Goal: Find specific page/section: Locate a particular part of the current website

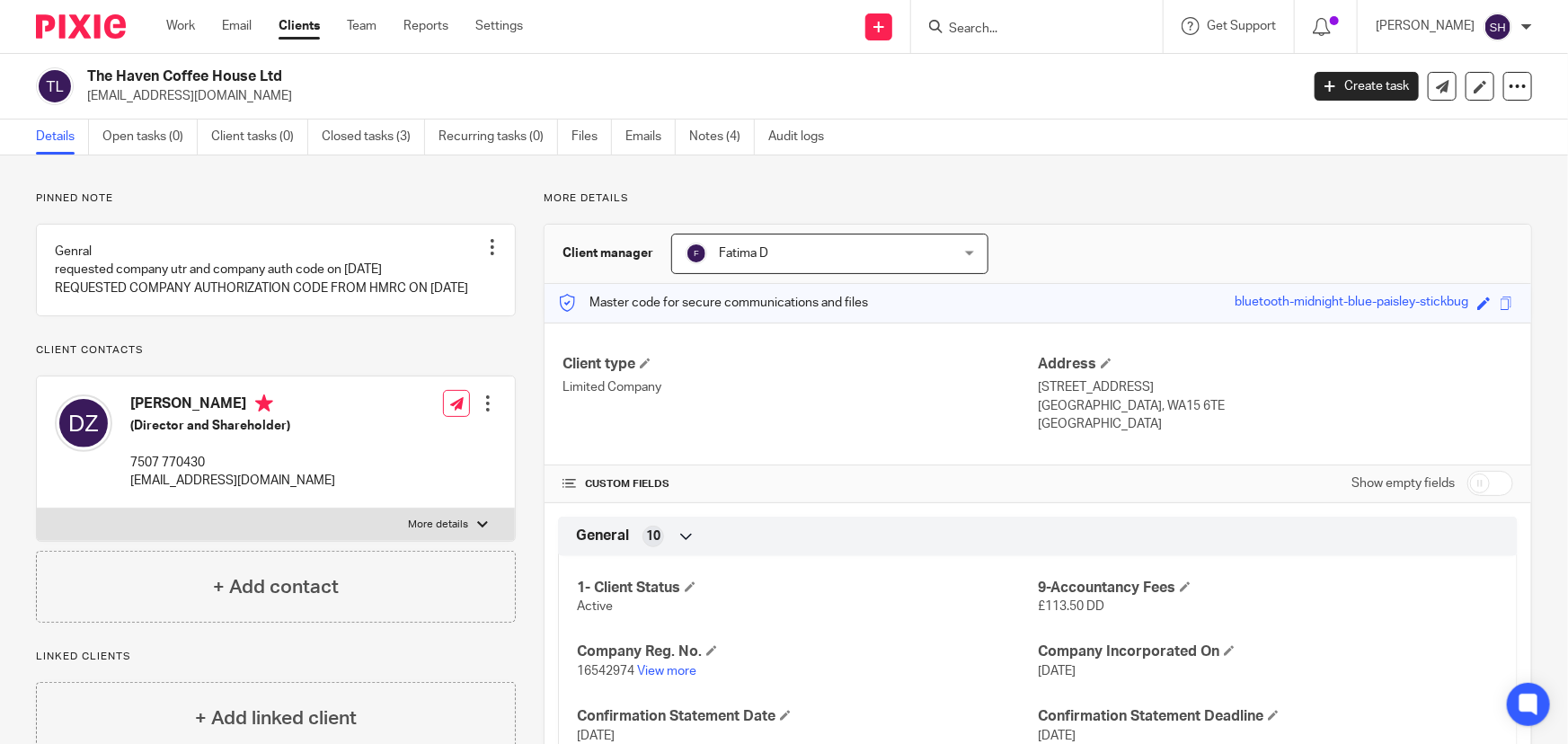
click at [1049, 33] on input "Search" at bounding box center [1027, 29] width 162 height 16
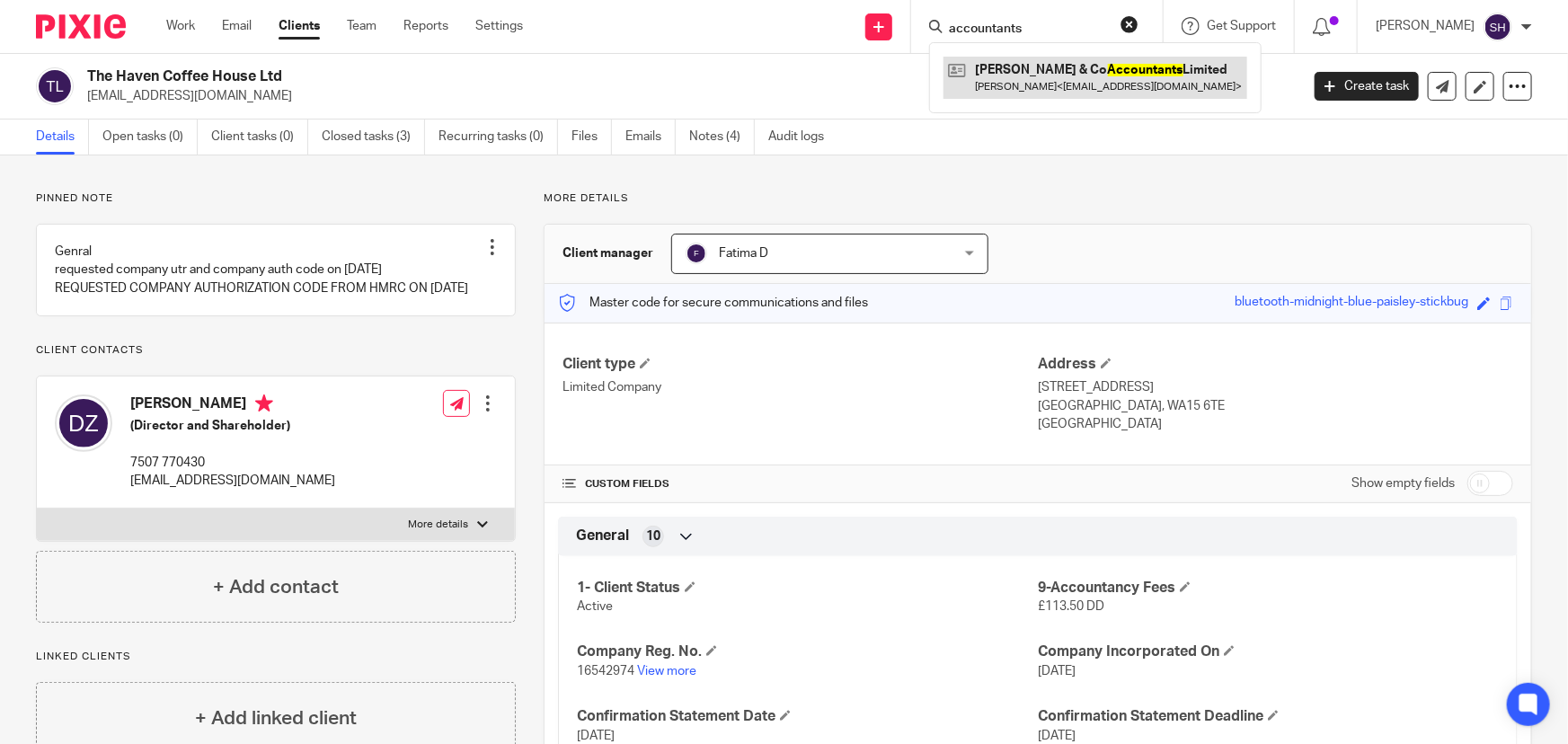
type input "accountants"
click at [1067, 80] on link at bounding box center [1094, 78] width 303 height 41
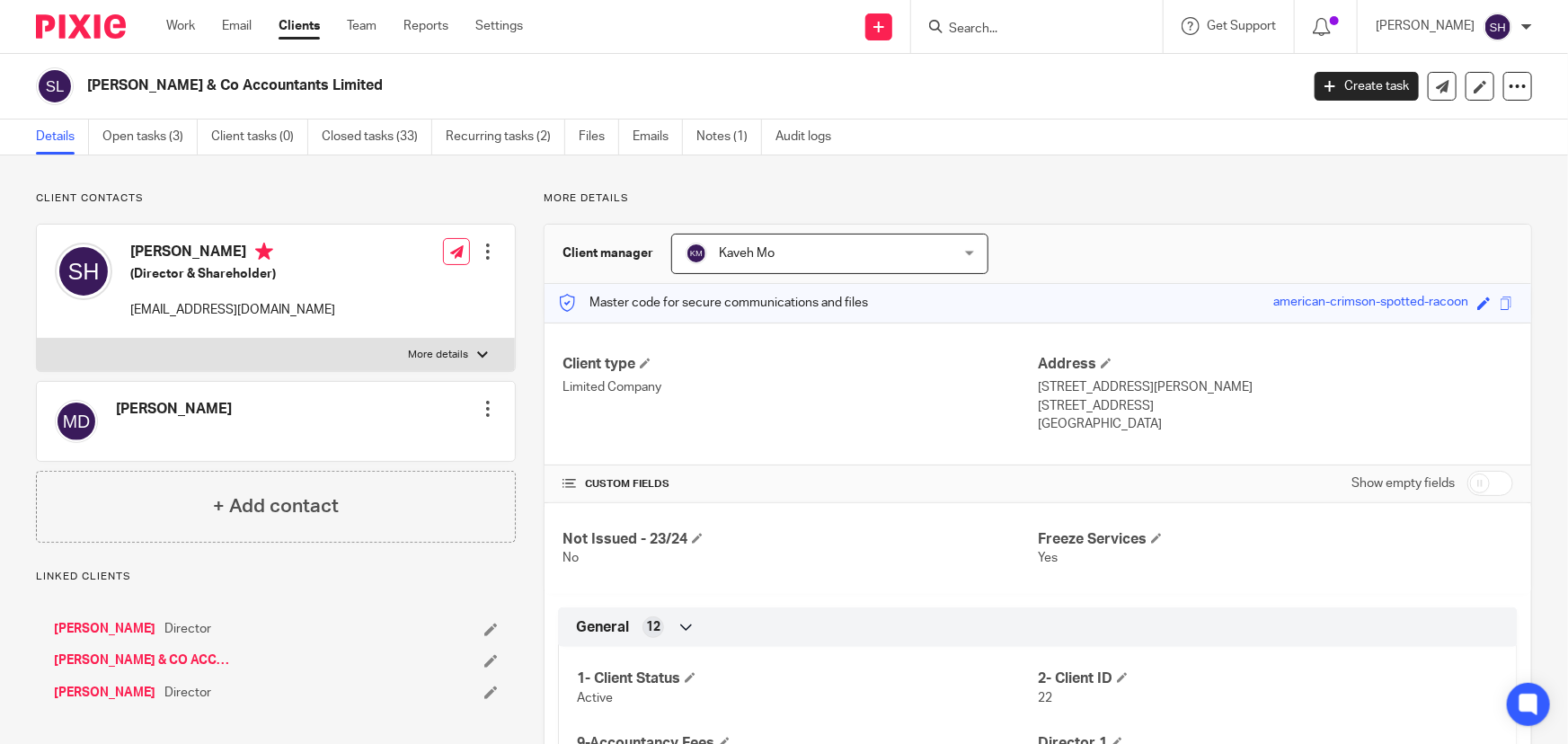
click at [467, 362] on label "More details" at bounding box center [276, 354] width 478 height 32
click at [37, 339] on input "More details" at bounding box center [36, 338] width 1 height 1
checkbox input "true"
